Goal: Information Seeking & Learning: Find specific fact

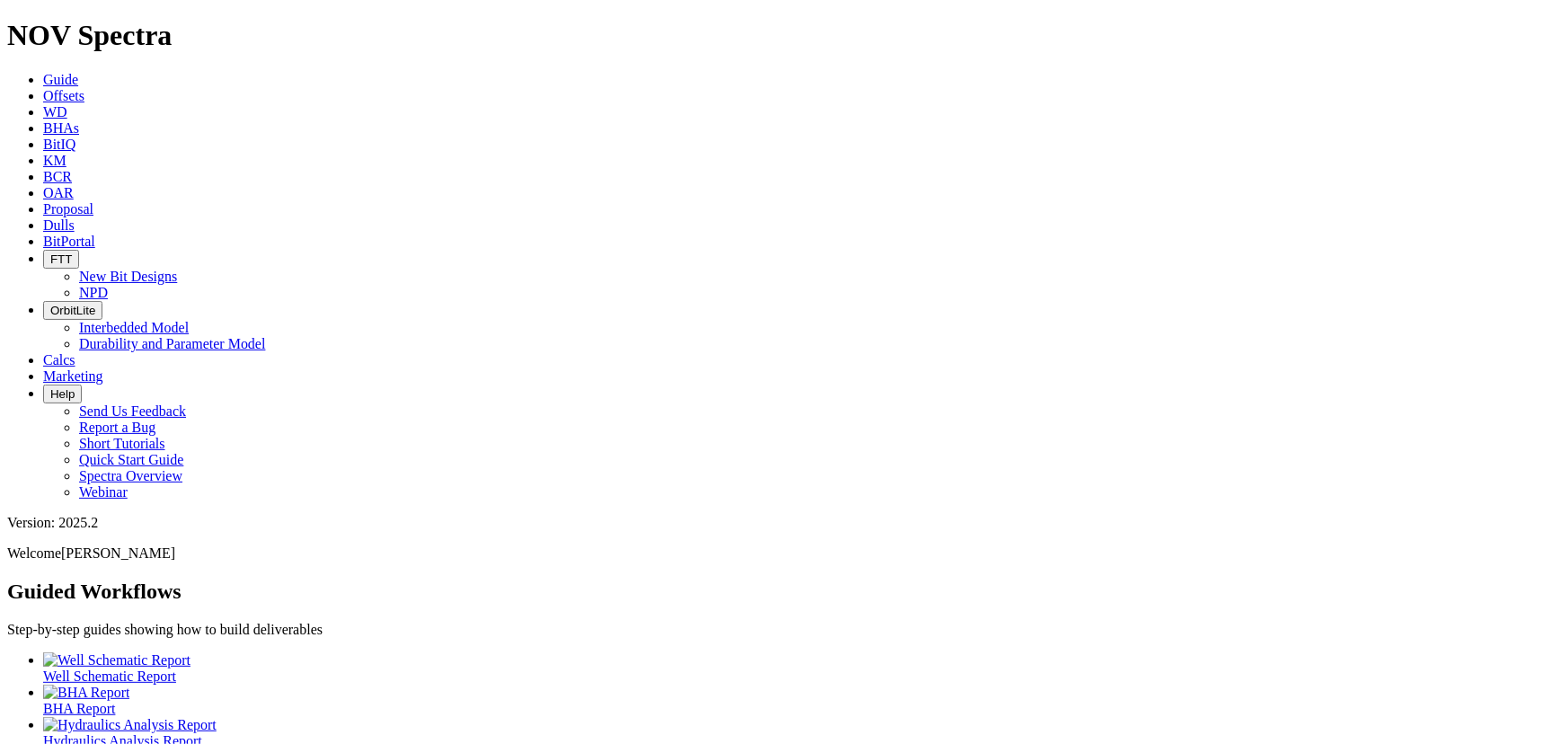
click at [43, 217] on icon at bounding box center [43, 225] width 0 height 15
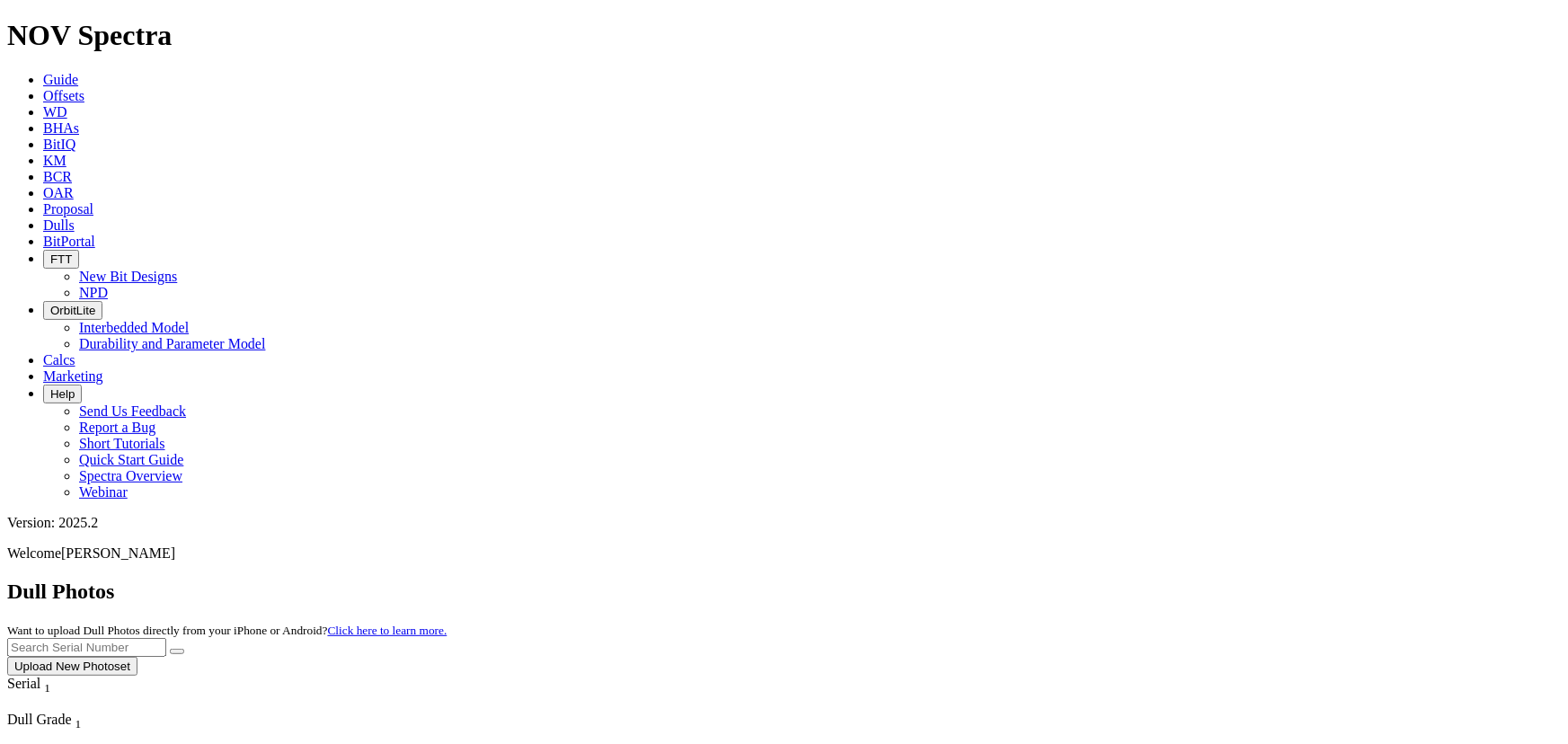
click at [166, 638] on input "text" at bounding box center [87, 647] width 159 height 19
type input "A310396"
click at [170, 648] on button "submit" at bounding box center [177, 651] width 14 height 6
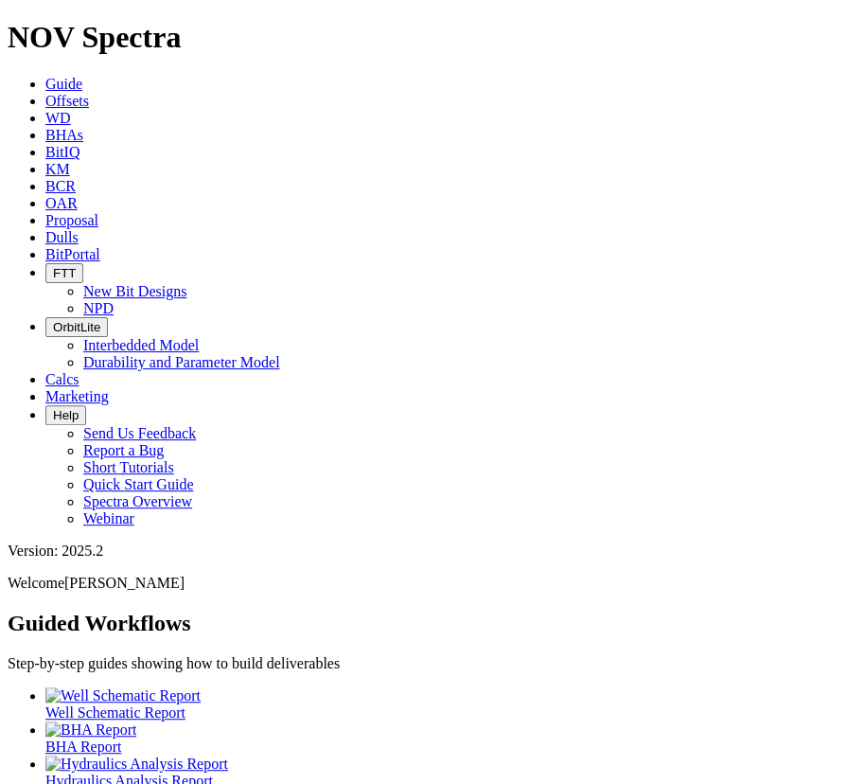
click at [89, 93] on span "Offsets" at bounding box center [67, 101] width 44 height 16
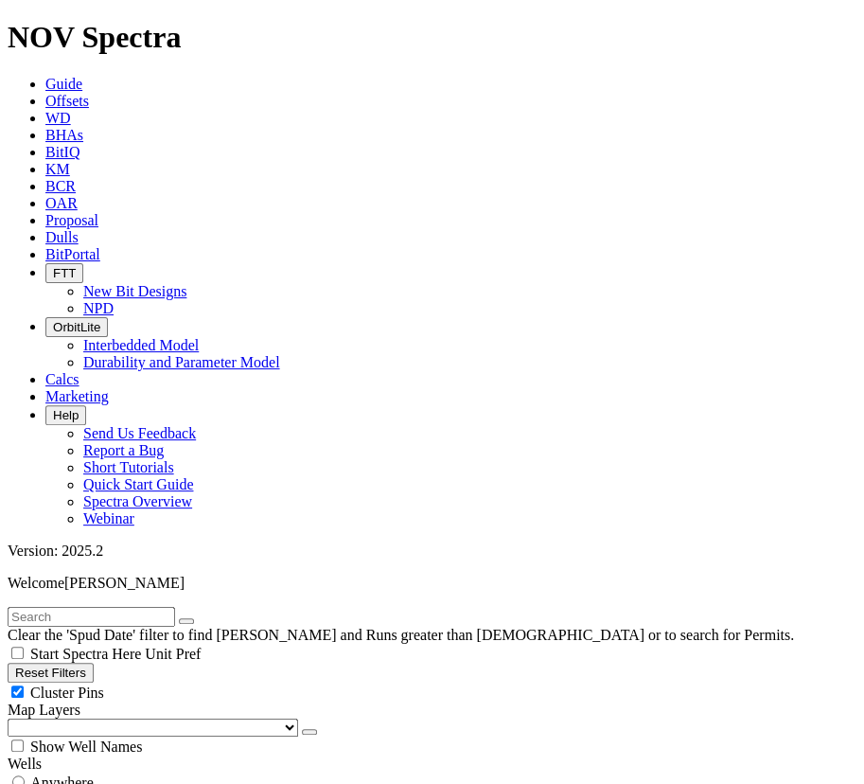
click at [45, 229] on icon at bounding box center [45, 237] width 0 height 16
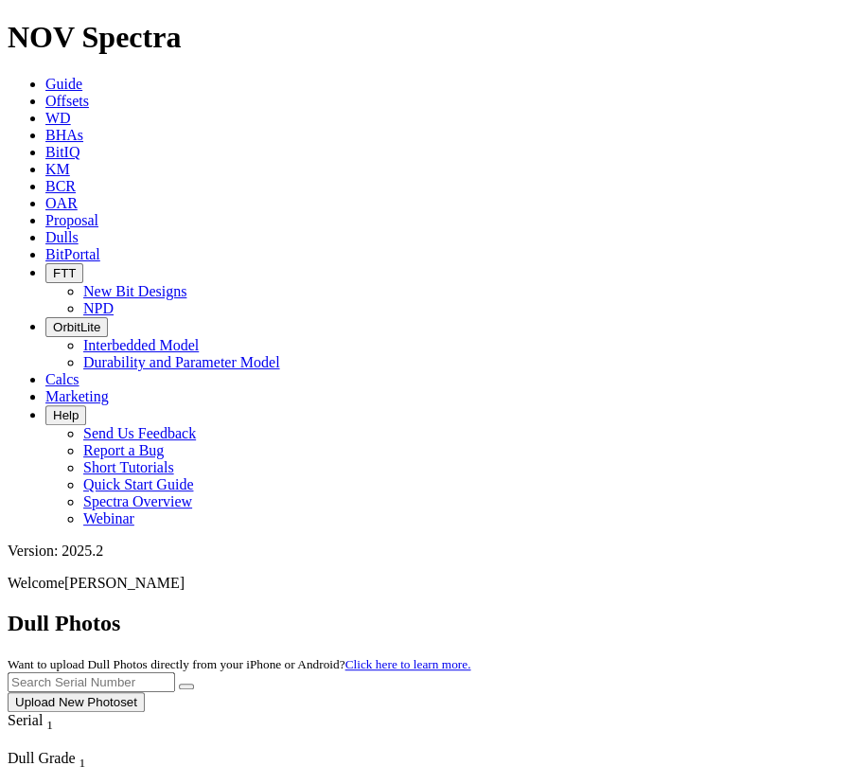
click at [466, 610] on div "Dull Photos Want to upload Dull Photos directly from your iPhone or Android? Cl…" at bounding box center [432, 660] width 849 height 101
click at [175, 672] on input "text" at bounding box center [92, 682] width 168 height 20
type input "A306720"
click at [179, 683] on button "submit" at bounding box center [186, 686] width 15 height 6
